Goal: Navigation & Orientation: Find specific page/section

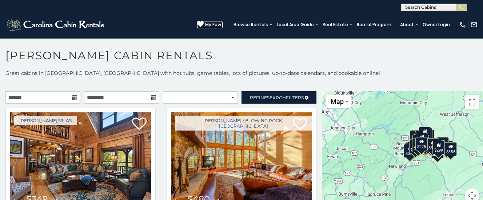
click at [218, 24] on span "My Favs" at bounding box center [213, 24] width 17 height 7
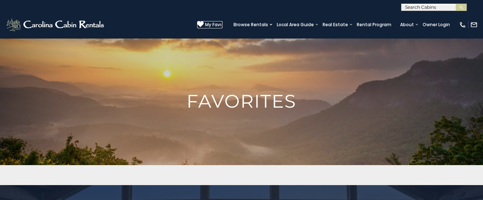
click at [217, 23] on span "My Favs" at bounding box center [213, 24] width 17 height 7
click at [237, 108] on h1 "Favorites" at bounding box center [241, 101] width 483 height 18
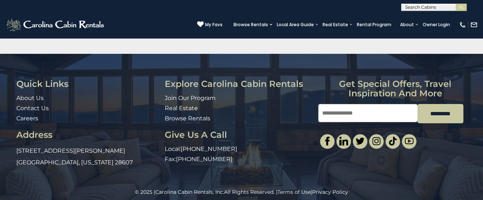
scroll to position [138, 0]
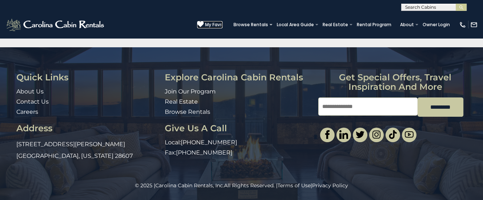
click at [213, 23] on span "My Favs" at bounding box center [213, 24] width 17 height 7
